Goal: Communication & Community: Ask a question

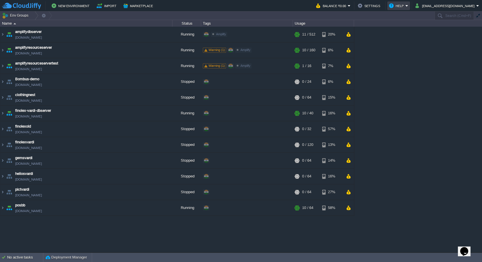
click at [405, 8] on button "Help" at bounding box center [397, 5] width 16 height 7
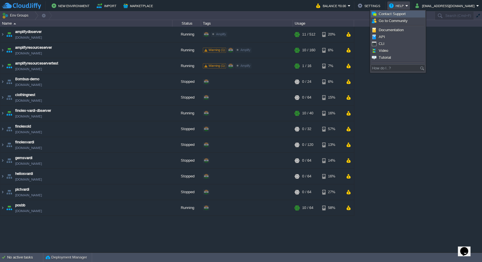
click at [405, 15] on link "Contact Support" at bounding box center [398, 14] width 54 height 6
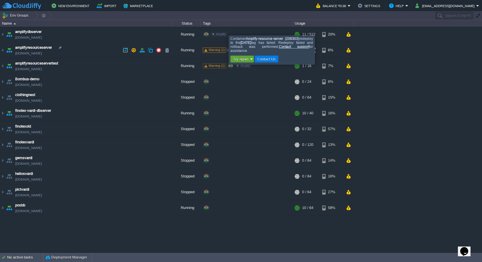
click at [224, 51] on span "Warning (1)" at bounding box center [216, 49] width 16 height 3
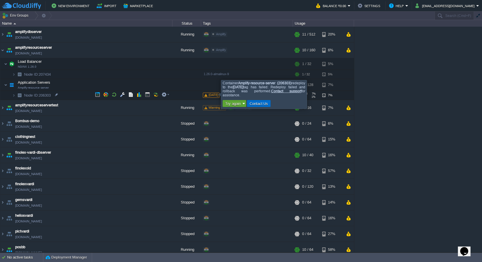
click at [252, 105] on button "Contact Us" at bounding box center [259, 103] width 22 height 5
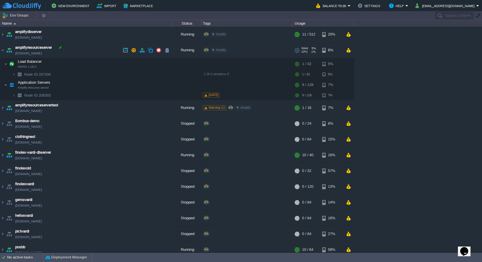
click at [59, 48] on div at bounding box center [60, 47] width 5 height 5
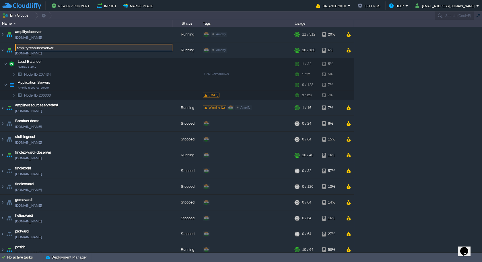
click at [409, 89] on div "amplifydbserver [DOMAIN_NAME] Running Amplify Edit RAM 2% CPU 1% 11 / 512 20% a…" at bounding box center [241, 140] width 482 height 226
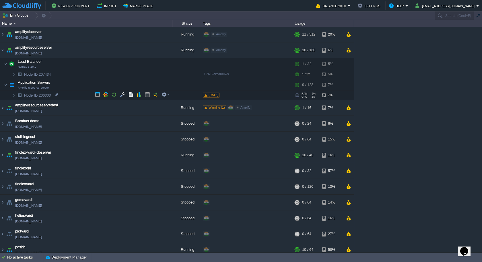
click at [48, 94] on span "Node ID: 206303" at bounding box center [38, 95] width 28 height 5
type input "206303"
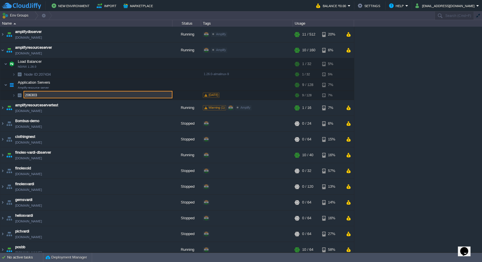
click at [446, 101] on div "amplifydbserver [DOMAIN_NAME] Running Amplify Edit RAM 2% CPU 1% 11 / 512 20% a…" at bounding box center [241, 140] width 482 height 226
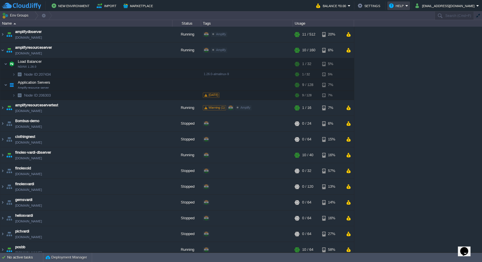
click at [405, 7] on button "Help" at bounding box center [397, 5] width 16 height 7
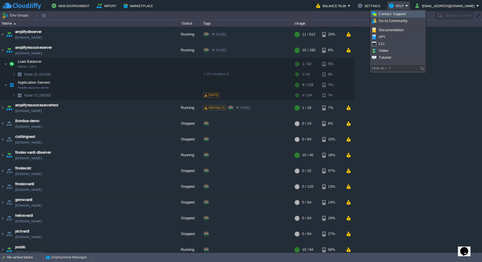
click at [412, 13] on link "Contact Support" at bounding box center [398, 14] width 54 height 6
